Goal: Task Accomplishment & Management: Use online tool/utility

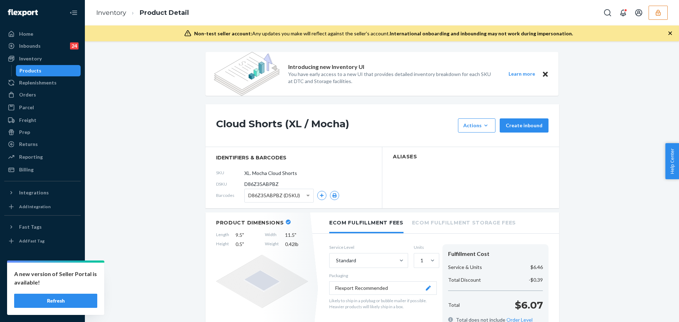
click at [72, 71] on div "Products" at bounding box center [49, 71] width 64 height 10
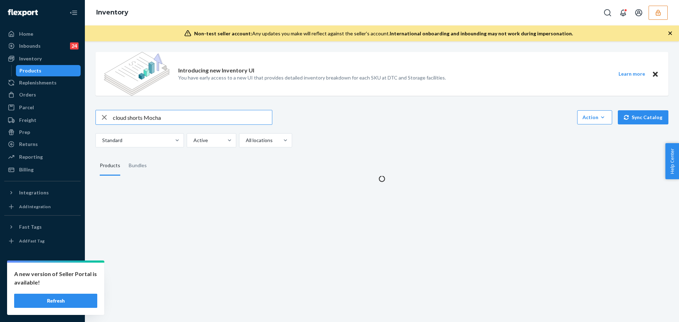
click at [144, 116] on input "cloud shorts Mocha" at bounding box center [192, 117] width 159 height 14
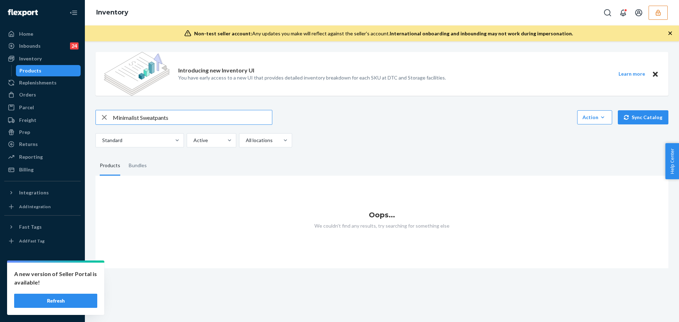
type input "Minimalist Sweatpants"
click at [653, 18] on button "button" at bounding box center [658, 13] width 19 height 14
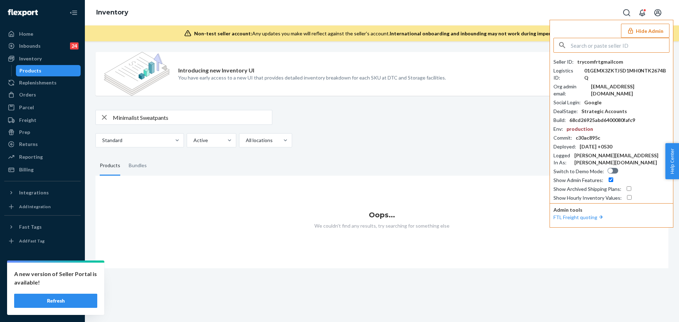
click at [588, 49] on input "text" at bounding box center [620, 45] width 98 height 14
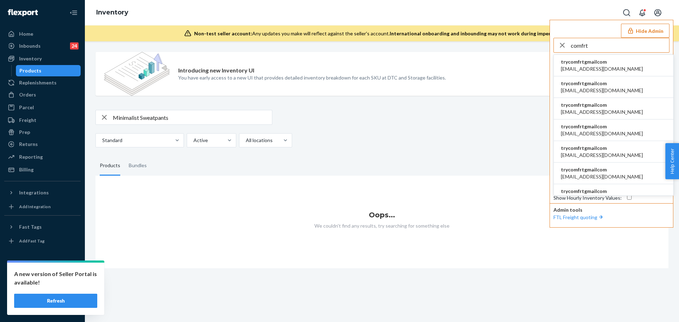
type input "comfrt"
click at [571, 61] on span "trycomfrtgmailcom" at bounding box center [602, 61] width 82 height 7
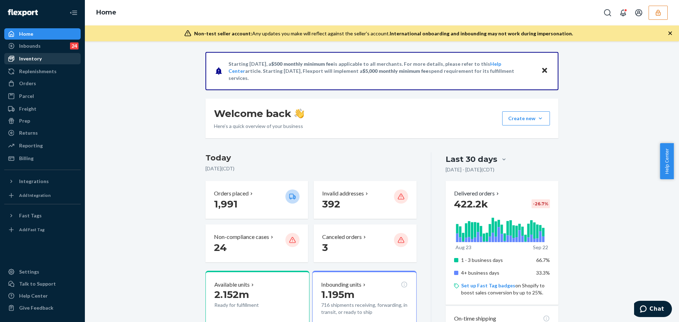
click at [35, 59] on div "Inventory" at bounding box center [30, 58] width 23 height 7
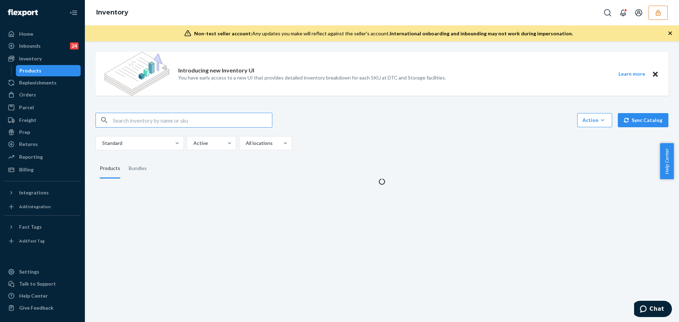
click at [135, 118] on input "text" at bounding box center [192, 120] width 159 height 14
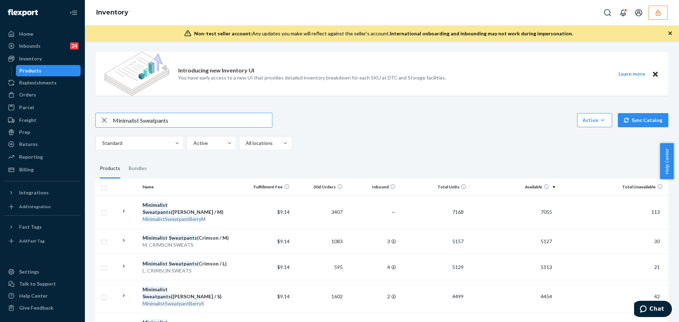
click at [179, 123] on input "Minimalist Sweatpants" at bounding box center [192, 120] width 159 height 14
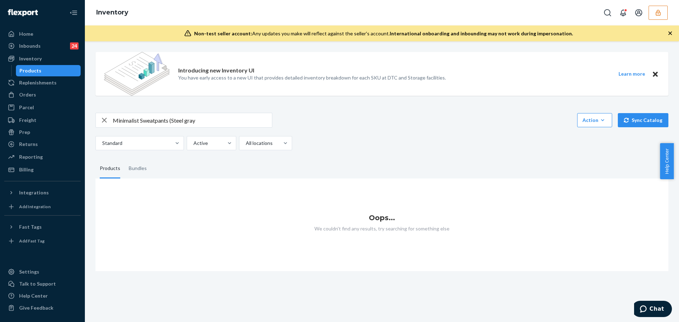
click at [192, 120] on input "Minimalist Sweatpants (Steel gray" at bounding box center [192, 120] width 159 height 14
click at [200, 121] on input "Minimalist Sweatpants (Steel grey" at bounding box center [192, 120] width 159 height 14
type input "Minimalist Sweatpants (Steel grey / XS)"
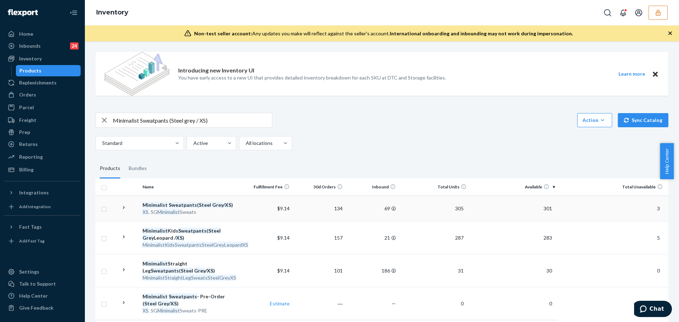
click at [242, 215] on td "$9.14" at bounding box center [265, 209] width 53 height 26
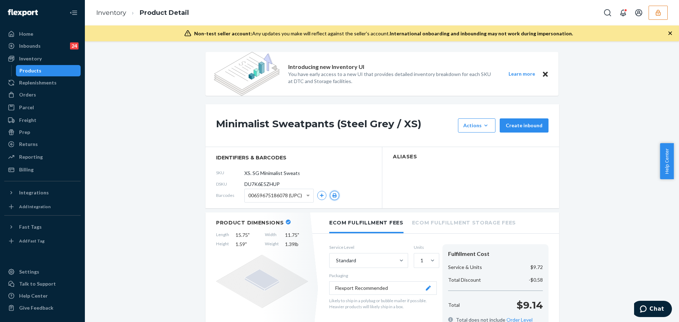
click at [330, 195] on button "button" at bounding box center [334, 195] width 9 height 9
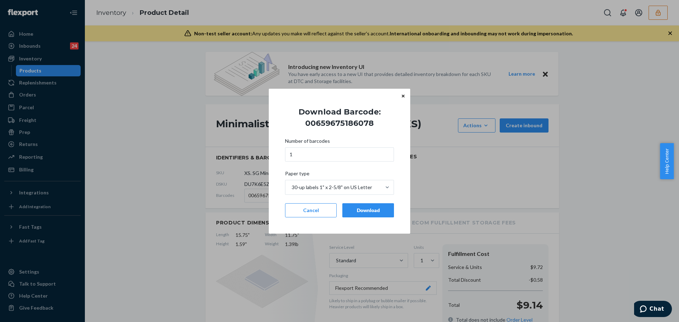
drag, startPoint x: 351, startPoint y: 209, endPoint x: 289, endPoint y: 197, distance: 63.1
click at [347, 209] on button "Download" at bounding box center [368, 210] width 52 height 14
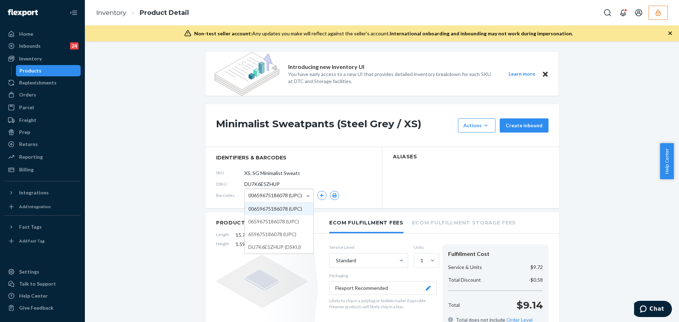
click at [276, 196] on span "00659675186078 (UPC)" at bounding box center [275, 196] width 54 height 12
click at [335, 196] on button "button" at bounding box center [334, 195] width 9 height 9
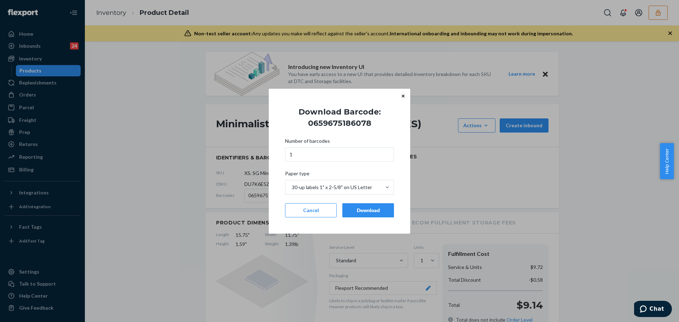
click at [362, 212] on div "Download" at bounding box center [368, 210] width 40 height 7
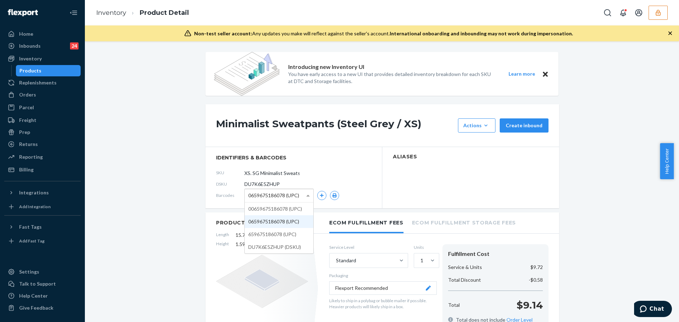
click at [282, 198] on span "0659675186078 (UPC)" at bounding box center [273, 196] width 51 height 12
click at [332, 194] on icon "button" at bounding box center [334, 195] width 5 height 4
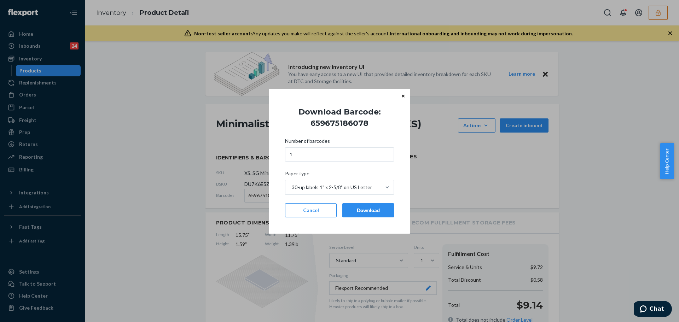
click at [365, 206] on button "Download" at bounding box center [368, 210] width 52 height 14
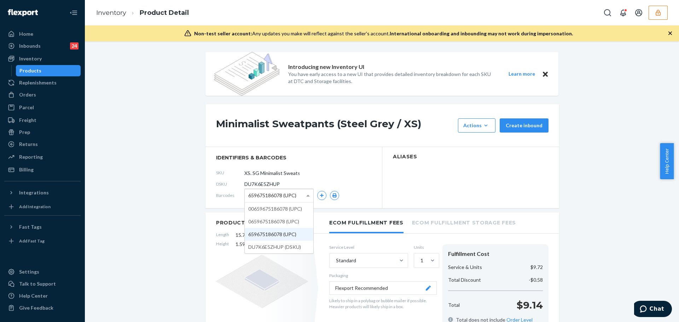
click at [285, 192] on span "659675186078 (UPC)" at bounding box center [272, 196] width 48 height 12
click at [331, 193] on button "button" at bounding box center [334, 195] width 9 height 9
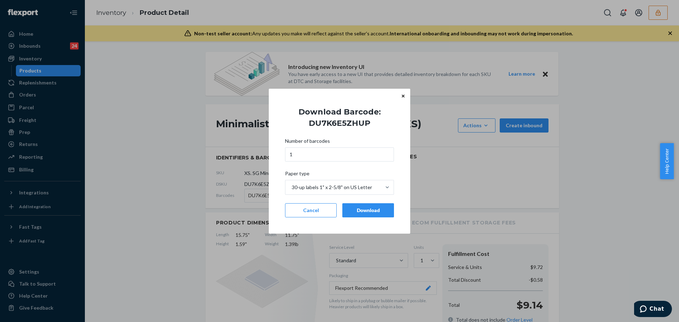
click at [369, 211] on div "Download" at bounding box center [368, 210] width 40 height 7
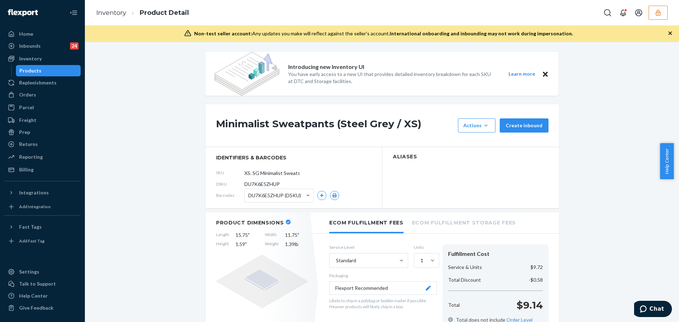
click at [656, 19] on button "button" at bounding box center [658, 13] width 19 height 14
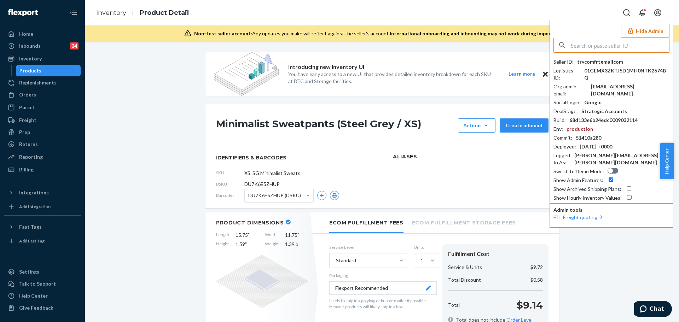
click at [619, 42] on input "text" at bounding box center [620, 45] width 98 height 14
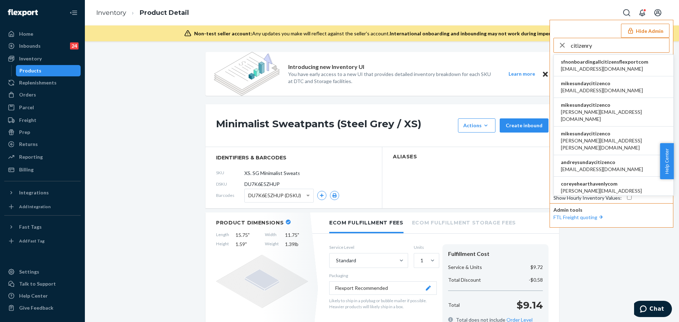
type input "citizenry"
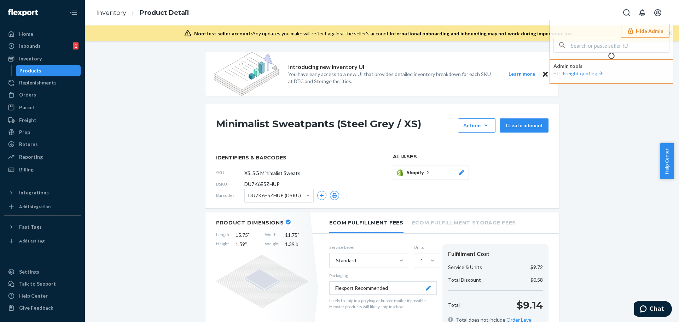
click at [81, 312] on div "Home Inbounds 1 Shipping Plans Problems 1 Inventory Products Replenishments Ord…" at bounding box center [42, 161] width 85 height 322
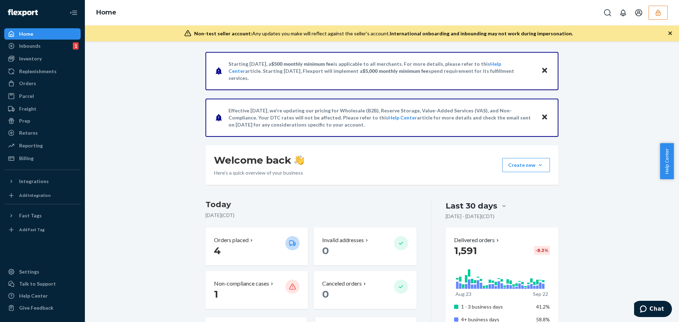
drag, startPoint x: 49, startPoint y: 62, endPoint x: 82, endPoint y: 63, distance: 32.9
click at [49, 62] on div "Inventory" at bounding box center [42, 59] width 75 height 10
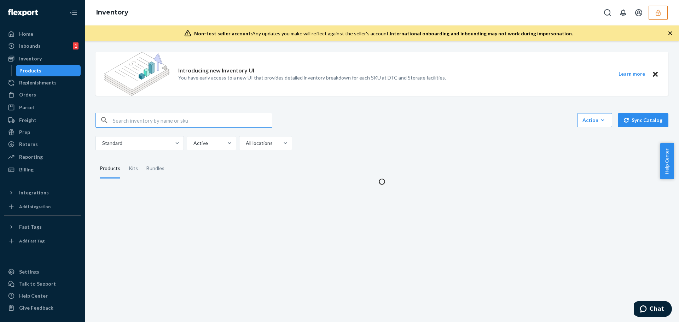
click at [173, 121] on input "text" at bounding box center [192, 120] width 159 height 14
type input "Prisha Linen Pillow"
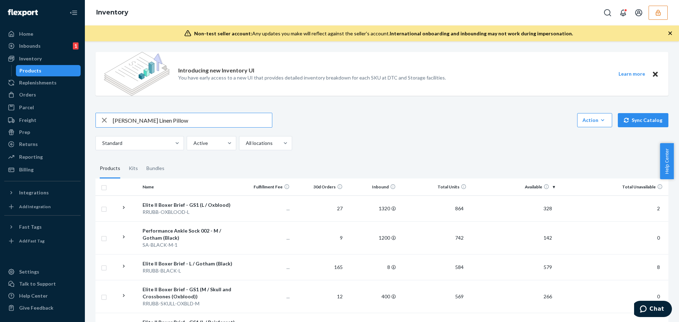
click at [173, 120] on input "Prisha Linen Pillow" at bounding box center [192, 120] width 159 height 14
click at [656, 18] on button "button" at bounding box center [658, 13] width 19 height 14
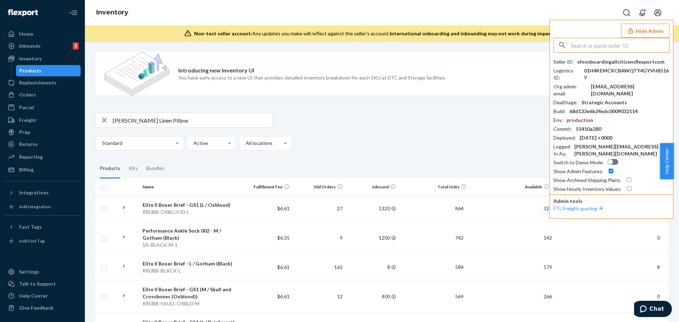
click at [603, 47] on input "text" at bounding box center [620, 45] width 98 height 14
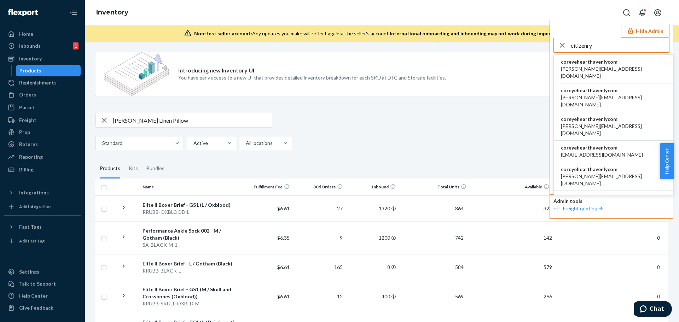
scroll to position [71, 0]
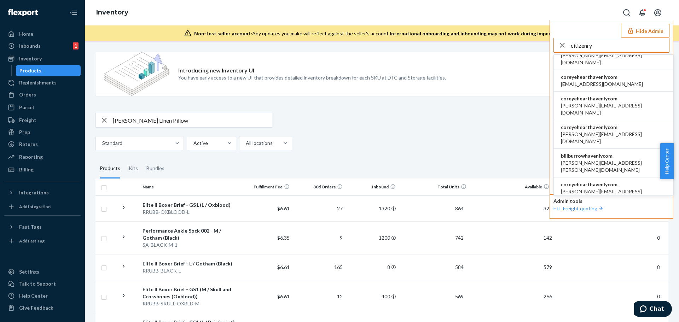
type input "citizenry"
drag, startPoint x: 590, startPoint y: 158, endPoint x: 590, endPoint y: 150, distance: 8.1
click at [590, 150] on ul "coreyehearthavenlycom becki@the-citizenry.com coreyehearthavenlycom candice@the…" at bounding box center [614, 124] width 120 height 141
click at [590, 188] on span "martin@the-citizenry.com" at bounding box center [613, 195] width 105 height 14
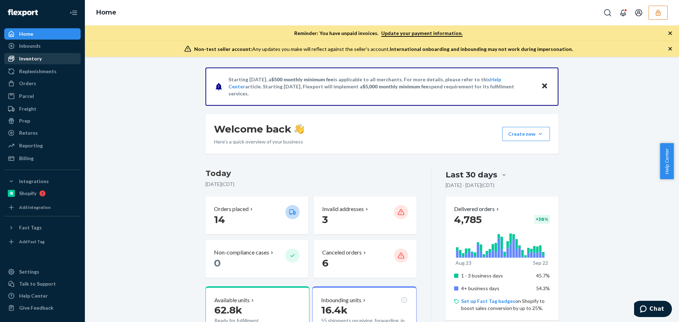
drag, startPoint x: 41, startPoint y: 57, endPoint x: 47, endPoint y: 58, distance: 6.8
click at [41, 57] on div "Inventory" at bounding box center [30, 58] width 23 height 7
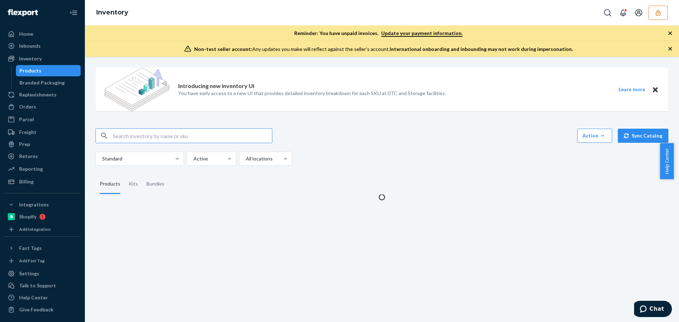
click at [159, 133] on input "text" at bounding box center [192, 136] width 159 height 14
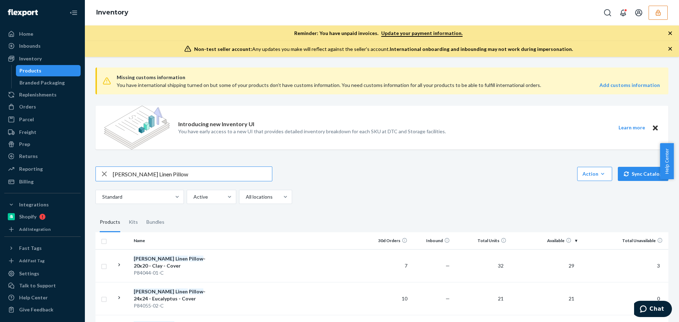
click at [165, 172] on input "[PERSON_NAME] Linen Pillow" at bounding box center [192, 174] width 159 height 14
click at [199, 176] on input "[PERSON_NAME] Linen Pillow - 20x20 - eucalytus" at bounding box center [192, 174] width 159 height 14
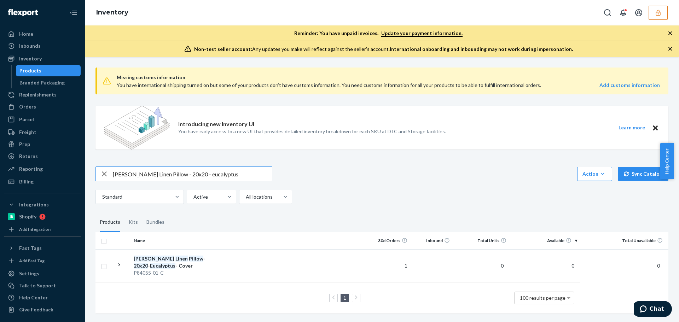
drag, startPoint x: 213, startPoint y: 176, endPoint x: 183, endPoint y: 173, distance: 30.3
click at [183, 173] on input "[PERSON_NAME] Linen Pillow - 20x20 - eucalyptus" at bounding box center [192, 174] width 159 height 14
type input "[PERSON_NAME] Linen Pillow - 20x20 -"
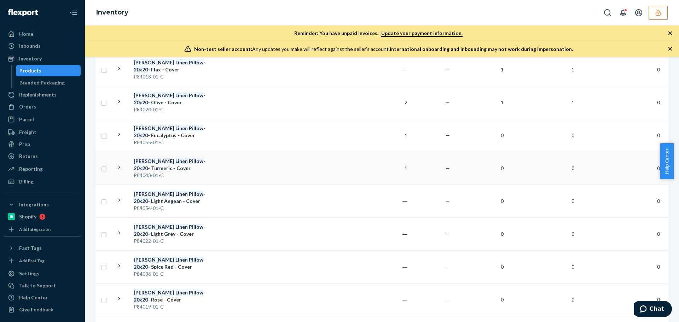
scroll to position [260, 0]
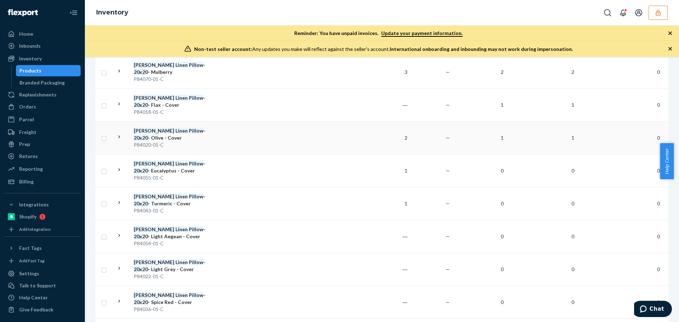
click at [179, 138] on div "[PERSON_NAME] Linen Pillow - 20x20 - Olive - Cover" at bounding box center [171, 134] width 74 height 14
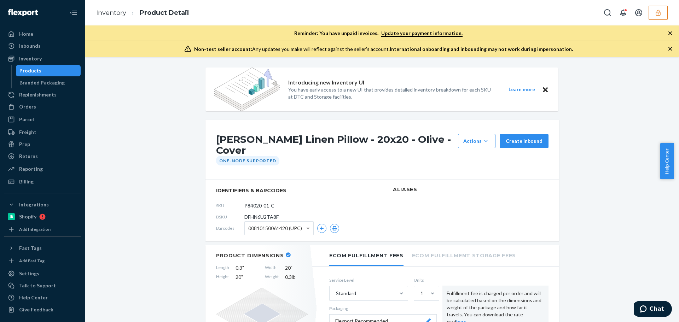
click at [262, 214] on span "DFHN6U2TA8F" at bounding box center [261, 217] width 34 height 7
copy span "DFHN6U2TA8F"
click at [332, 226] on icon "button" at bounding box center [334, 228] width 4 height 4
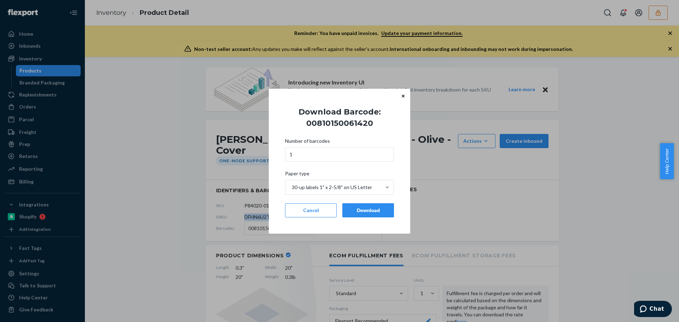
click at [359, 208] on div "Download" at bounding box center [368, 210] width 40 height 7
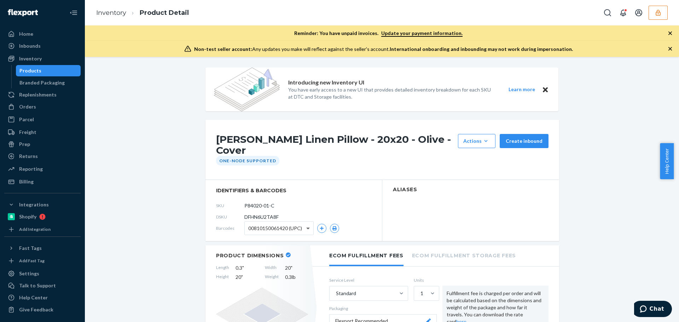
click at [306, 228] on span at bounding box center [308, 229] width 4 height 2
click at [332, 226] on icon "button" at bounding box center [334, 228] width 5 height 4
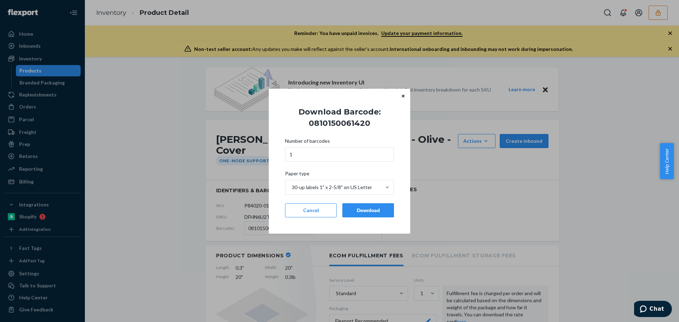
click at [358, 212] on div "Download" at bounding box center [368, 210] width 40 height 7
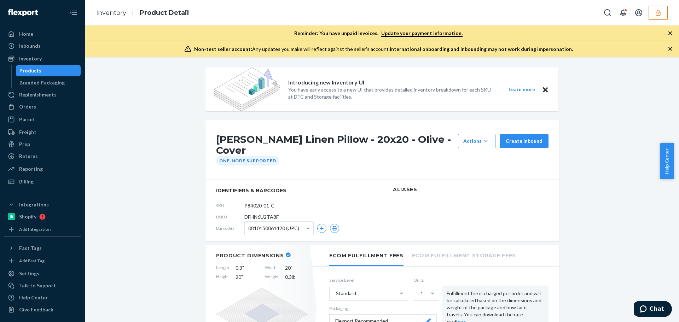
click at [272, 224] on span "0810150061420 (UPC)" at bounding box center [273, 228] width 51 height 12
click at [330, 224] on button "button" at bounding box center [334, 228] width 9 height 9
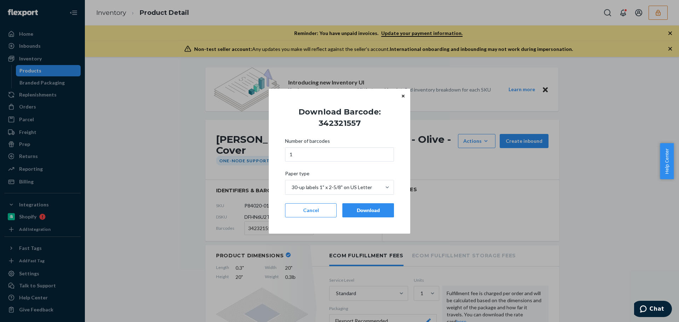
click at [357, 205] on button "Download" at bounding box center [368, 210] width 52 height 14
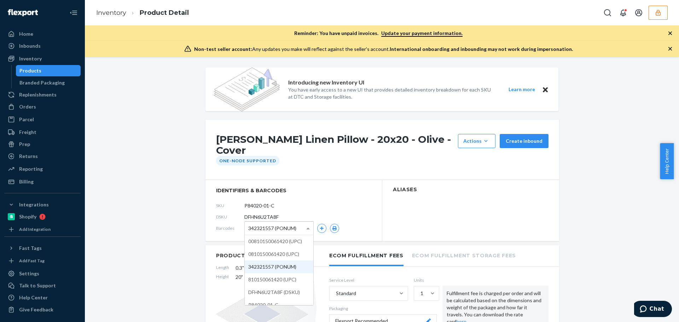
click at [295, 225] on div "342321557 (PONUM)" at bounding box center [279, 228] width 69 height 13
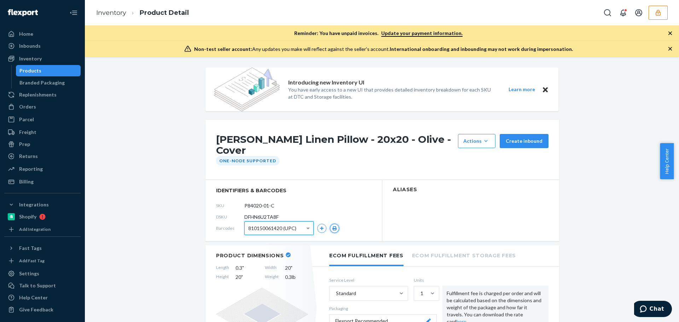
click at [331, 224] on button "button" at bounding box center [334, 228] width 9 height 9
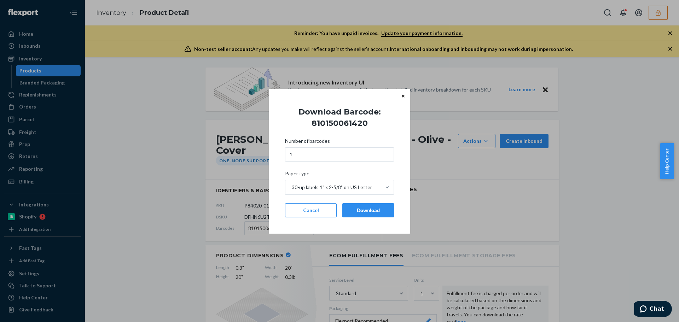
click at [363, 217] on button "Download" at bounding box center [368, 210] width 52 height 14
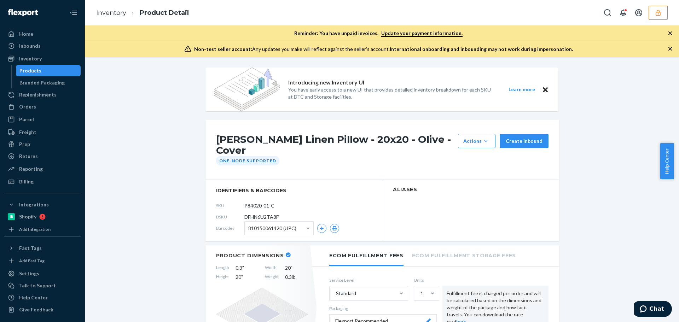
click at [284, 222] on span "810150061420 (UPC)" at bounding box center [272, 228] width 48 height 12
click at [332, 226] on icon "button" at bounding box center [334, 228] width 4 height 4
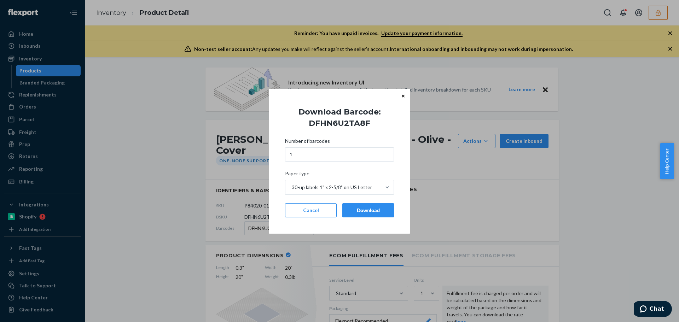
click at [352, 213] on div "Download" at bounding box center [368, 210] width 40 height 7
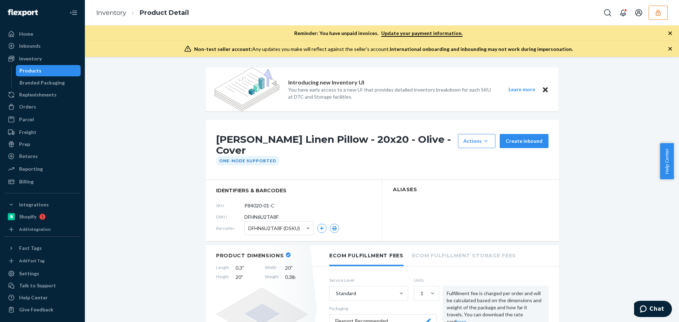
click at [282, 224] on span "DFHN6U2TA8F (DSKU)" at bounding box center [274, 228] width 52 height 12
click at [332, 226] on icon "button" at bounding box center [334, 228] width 4 height 4
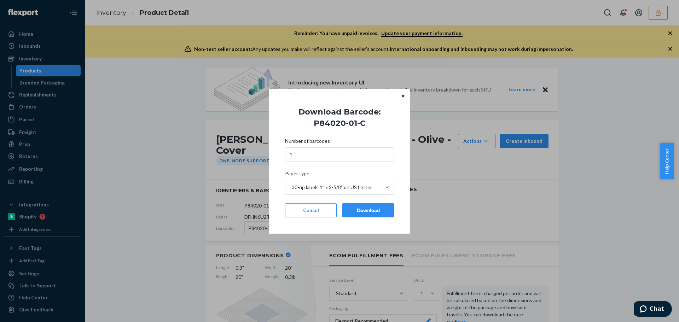
click at [360, 213] on div "Download" at bounding box center [368, 210] width 40 height 7
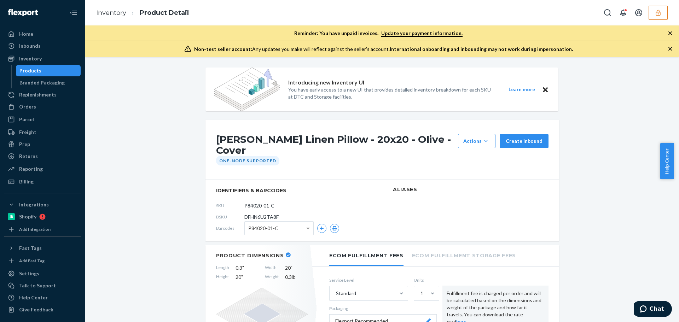
drag, startPoint x: 52, startPoint y: 72, endPoint x: 84, endPoint y: 70, distance: 31.9
click at [52, 72] on div "Products" at bounding box center [49, 71] width 64 height 10
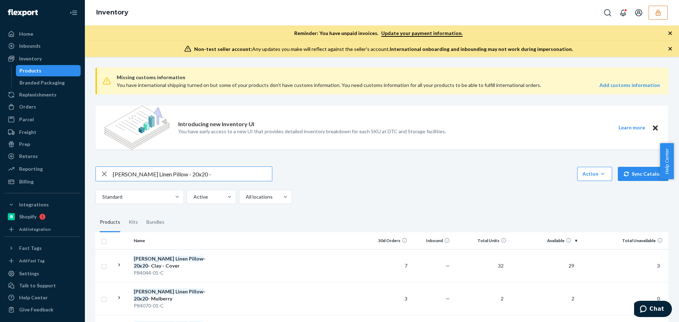
drag, startPoint x: 160, startPoint y: 172, endPoint x: 111, endPoint y: 175, distance: 49.2
click at [111, 175] on div "[PERSON_NAME] Linen Pillow - 20x20 -" at bounding box center [184, 174] width 176 height 14
type input "Akara Kilim Pillow - 20x20 -"
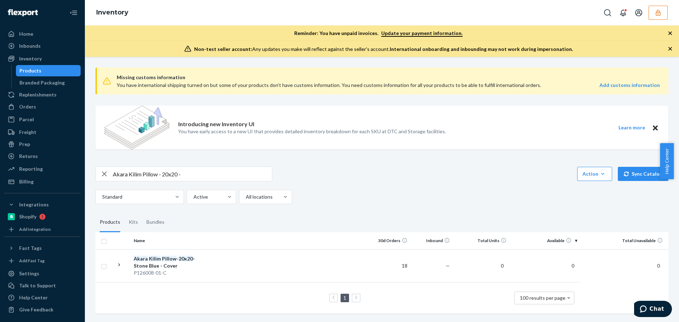
scroll to position [4, 0]
click at [153, 256] on em "Kilim" at bounding box center [155, 259] width 12 height 6
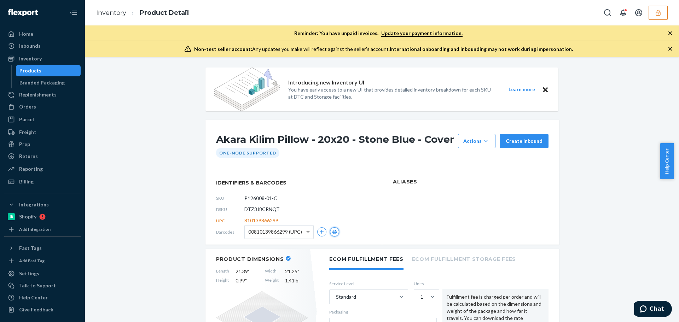
click at [332, 230] on icon "button" at bounding box center [334, 232] width 5 height 4
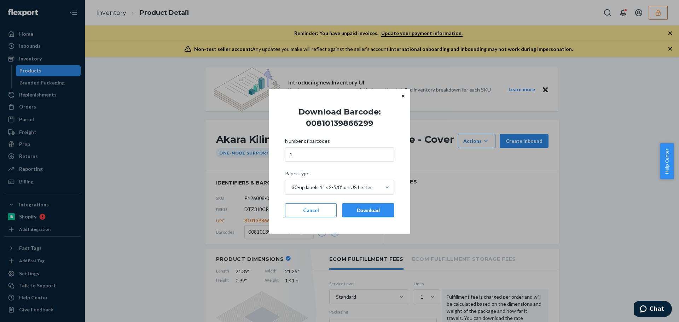
drag, startPoint x: 355, startPoint y: 212, endPoint x: 174, endPoint y: 233, distance: 182.3
click at [175, 233] on div "Download Barcode: 00810139866299 Number of barcodes 1 Paper type 30-up labels 1…" at bounding box center [339, 161] width 679 height 322
click at [299, 158] on input "1" at bounding box center [339, 154] width 109 height 14
type input "4"
click at [364, 208] on div "Download" at bounding box center [368, 210] width 40 height 7
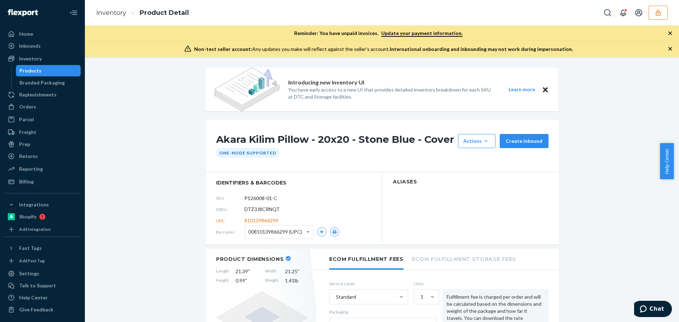
click at [267, 233] on span "00810139866299 (UPC)" at bounding box center [275, 232] width 54 height 12
click at [332, 231] on icon "button" at bounding box center [334, 232] width 4 height 4
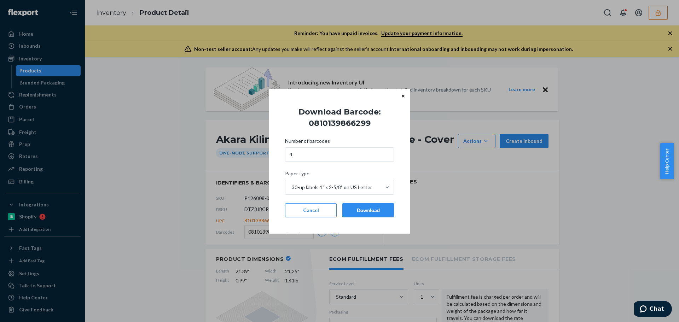
click at [361, 212] on div "Download" at bounding box center [368, 210] width 40 height 7
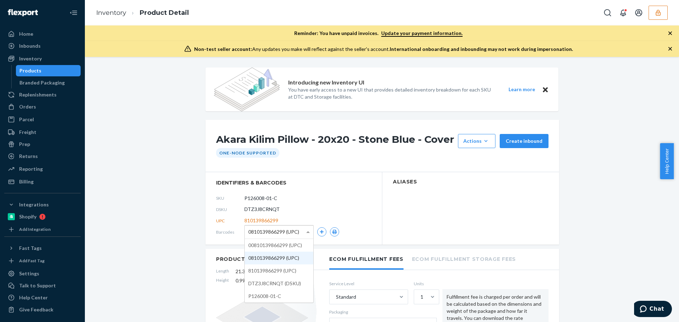
click at [283, 228] on span "0810139866299 (UPC)" at bounding box center [273, 232] width 51 height 12
click at [334, 232] on icon "button" at bounding box center [334, 232] width 4 height 4
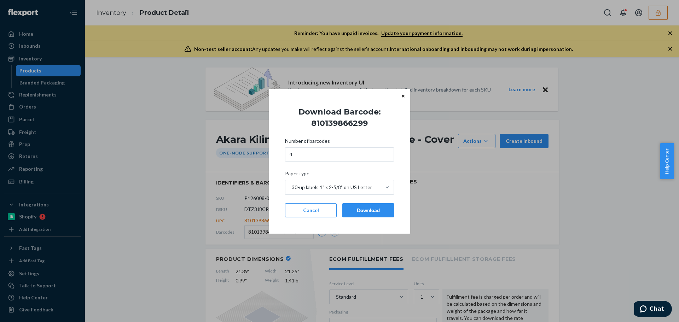
drag, startPoint x: 357, startPoint y: 209, endPoint x: 349, endPoint y: 220, distance: 13.7
click at [357, 209] on div "Download" at bounding box center [368, 210] width 40 height 7
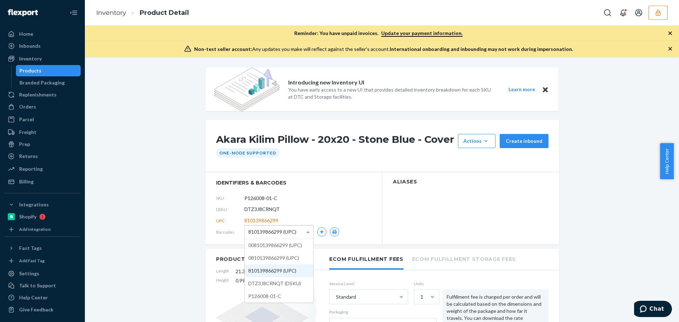
click at [277, 229] on span "810139866299 (UPC)" at bounding box center [272, 232] width 48 height 12
click at [330, 233] on button "button" at bounding box center [334, 231] width 9 height 9
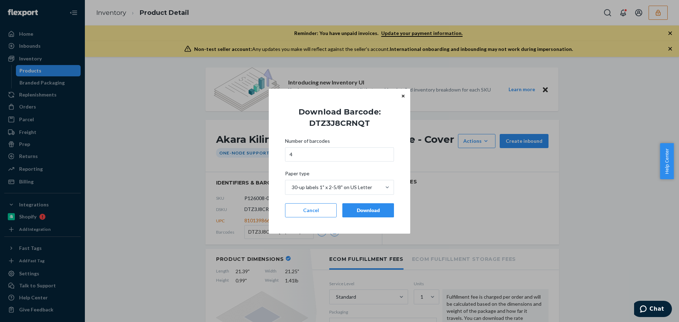
drag, startPoint x: 358, startPoint y: 210, endPoint x: 354, endPoint y: 220, distance: 10.9
click at [358, 210] on div "Download" at bounding box center [368, 210] width 40 height 7
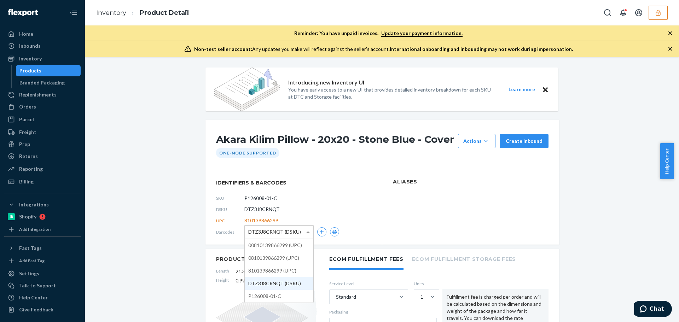
click at [289, 233] on span "DTZ3J8CRNQT (DSKU)" at bounding box center [274, 232] width 53 height 12
click at [333, 233] on icon "button" at bounding box center [334, 232] width 5 height 4
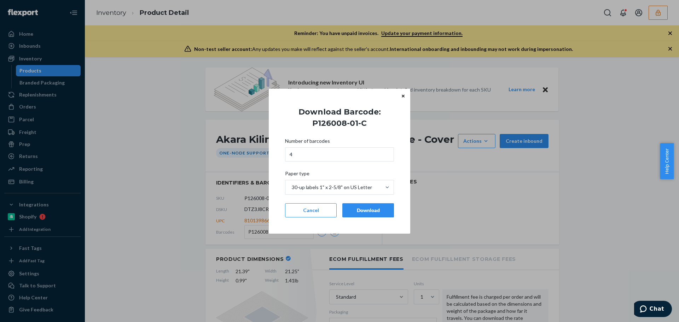
click at [371, 213] on div "Download" at bounding box center [368, 210] width 40 height 7
